Goal: Communication & Community: Participate in discussion

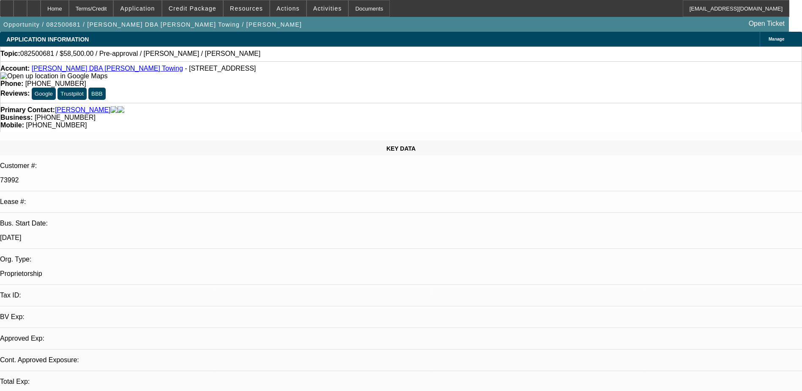
select select "0.1"
select select "2"
select select "0.1"
select select "1"
select select "2"
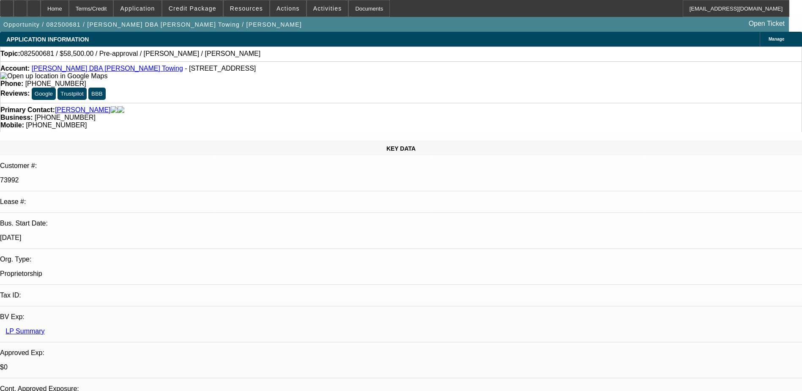
select select "4"
radio input "true"
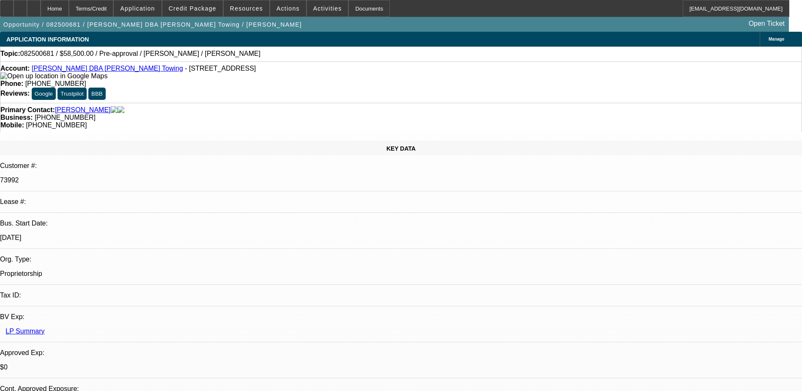
type textarea "Said that his employee also found a 2022 Ford F650 gas engine with 20k less mil…"
radio input "true"
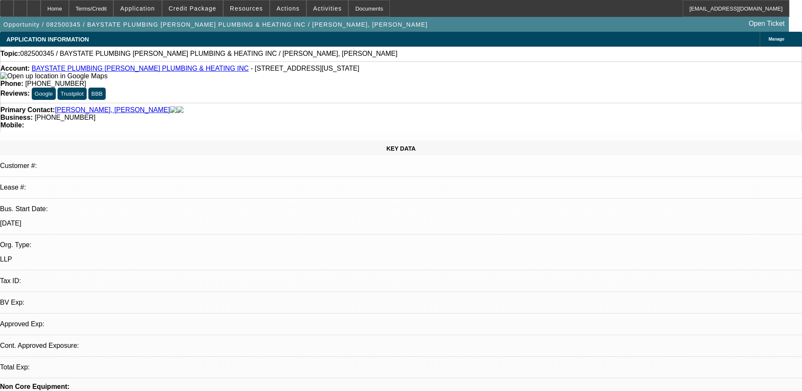
select select "0"
select select "2"
select select "0.1"
select select "4"
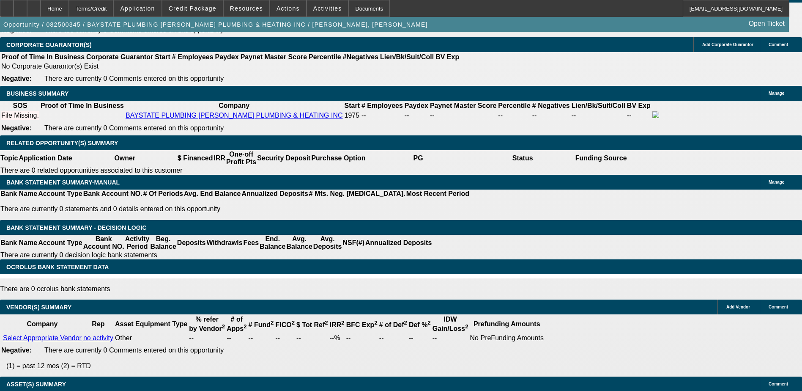
scroll to position [1158, 0]
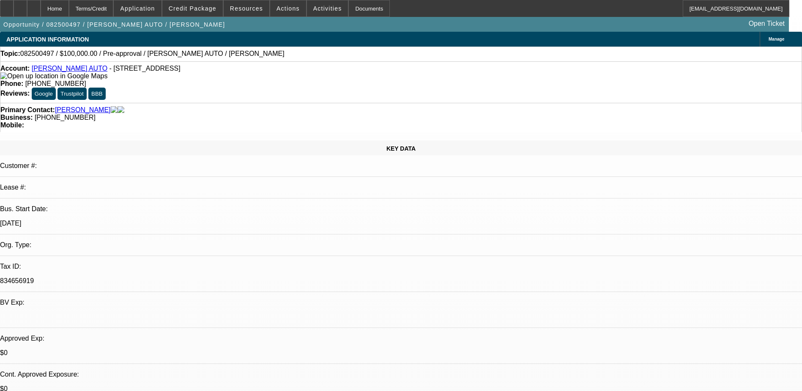
select select "0"
select select "2"
select select "0.1"
select select "4"
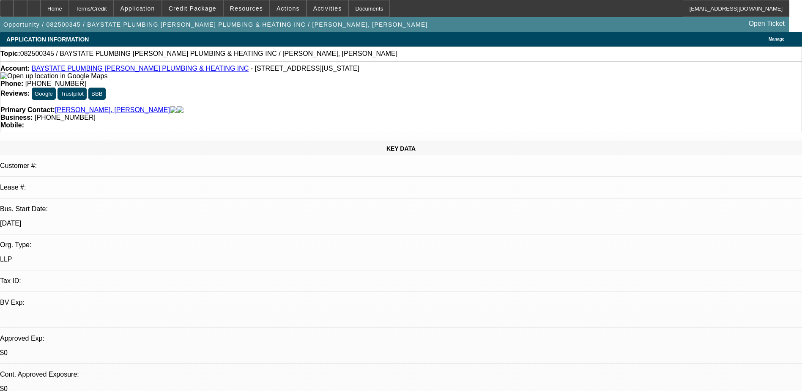
select select "0"
select select "2"
select select "0.1"
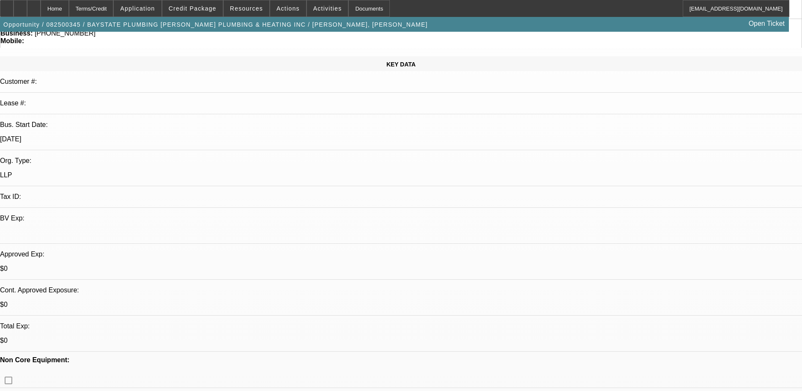
select select "1"
select select "2"
select select "4"
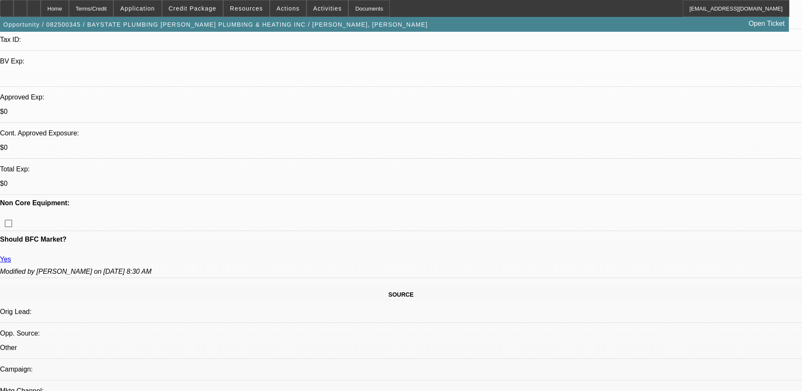
scroll to position [254, 0]
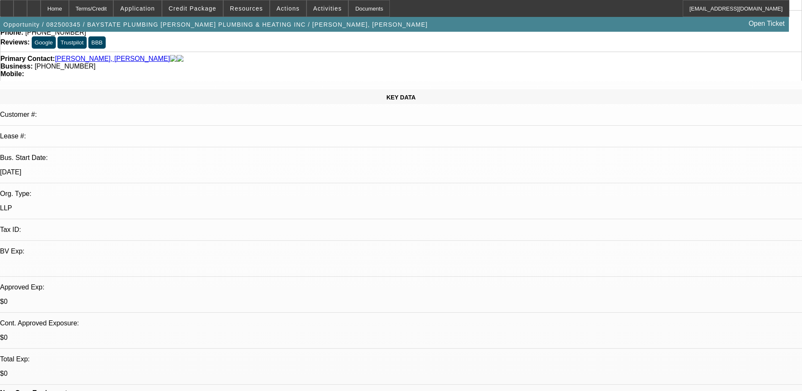
scroll to position [0, 0]
